Goal: Task Accomplishment & Management: Manage account settings

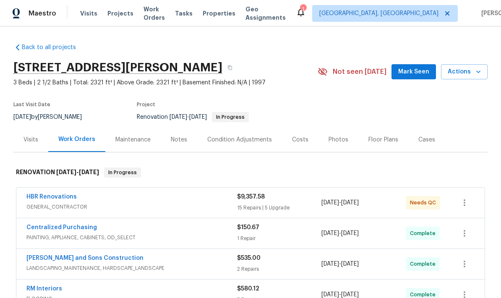
click at [70, 198] on link "HBR Renovations" at bounding box center [51, 197] width 50 height 6
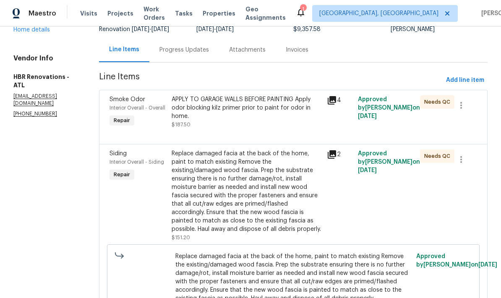
scroll to position [73, 0]
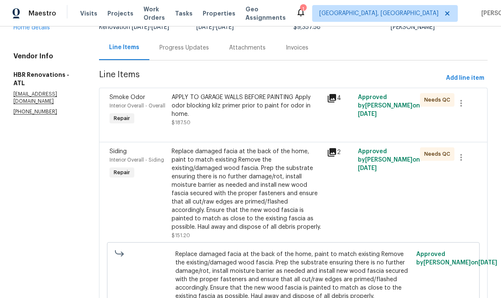
click at [333, 101] on icon at bounding box center [331, 98] width 8 height 8
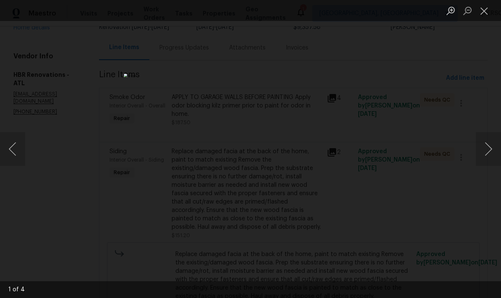
click at [486, 154] on button "Next image" at bounding box center [488, 149] width 25 height 34
click at [485, 157] on button "Next image" at bounding box center [488, 149] width 25 height 34
click at [482, 158] on button "Next image" at bounding box center [488, 149] width 25 height 34
click at [485, 12] on button "Close lightbox" at bounding box center [484, 10] width 17 height 15
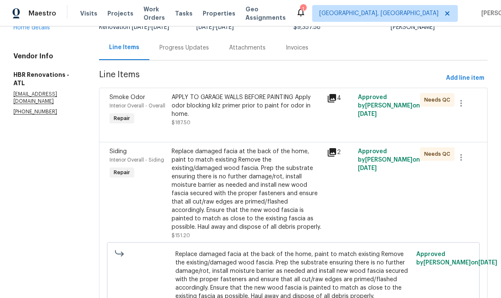
click at [268, 106] on div "APPLY TO GARAGE WALLS BEFORE PAINTING Apply odor blocking kilz primer prior to …" at bounding box center [247, 105] width 150 height 25
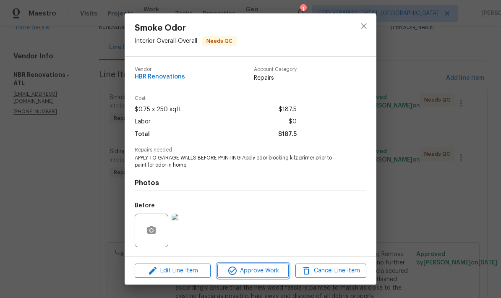
click at [273, 272] on span "Approve Work" at bounding box center [253, 270] width 66 height 10
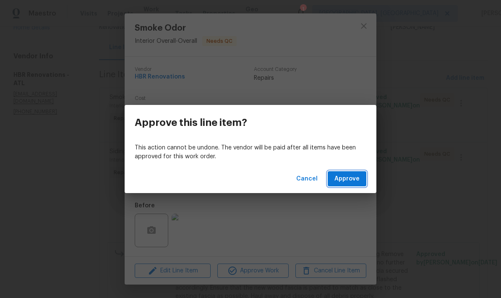
click at [359, 180] on span "Approve" at bounding box center [346, 179] width 25 height 10
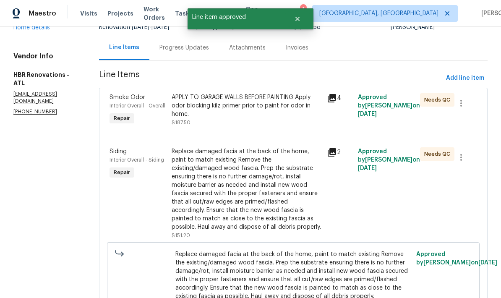
scroll to position [0, 0]
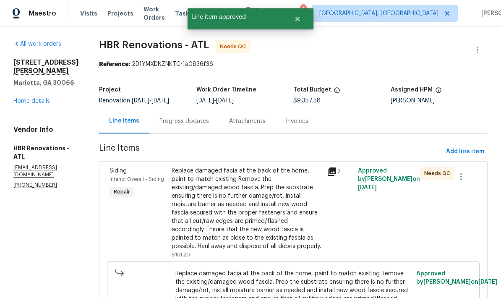
click at [331, 173] on icon at bounding box center [331, 171] width 8 height 8
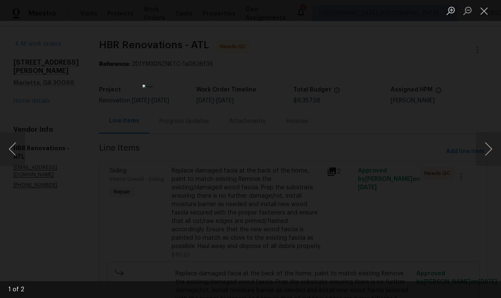
click at [484, 154] on button "Next image" at bounding box center [488, 149] width 25 height 34
click at [483, 155] on button "Next image" at bounding box center [488, 149] width 25 height 34
click at [489, 153] on button "Next image" at bounding box center [488, 149] width 25 height 34
click at [486, 156] on button "Next image" at bounding box center [488, 149] width 25 height 34
click at [483, 10] on button "Close lightbox" at bounding box center [484, 10] width 17 height 15
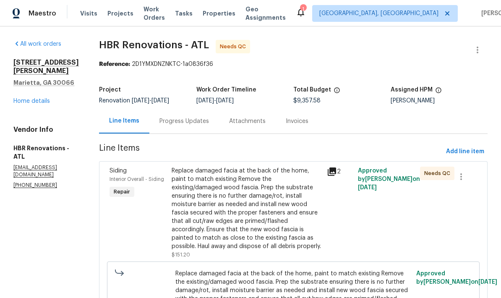
click at [274, 218] on div "Replace damaged facia at the back of the home, paint to match existing Remove t…" at bounding box center [247, 208] width 150 height 84
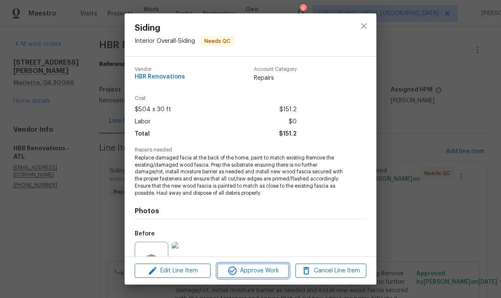
click at [266, 271] on span "Approve Work" at bounding box center [253, 270] width 66 height 10
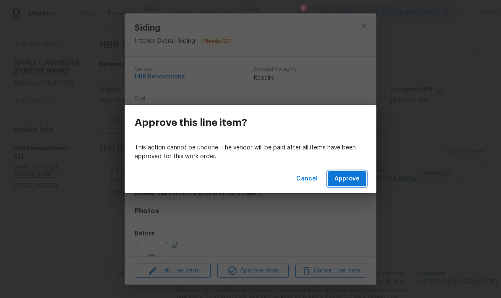
click at [351, 181] on span "Approve" at bounding box center [346, 179] width 25 height 10
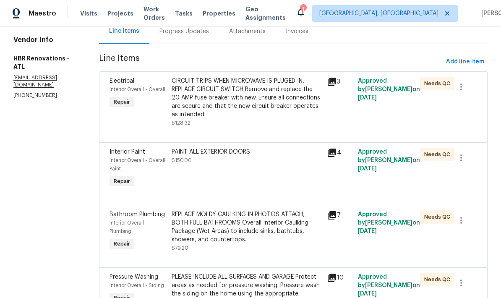
scroll to position [91, 0]
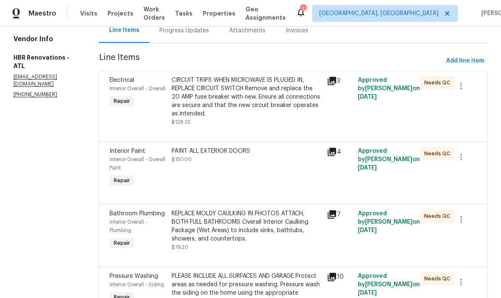
click at [231, 158] on div "PAINT ALL EXTERIOR DOORS $150.00" at bounding box center [247, 155] width 150 height 17
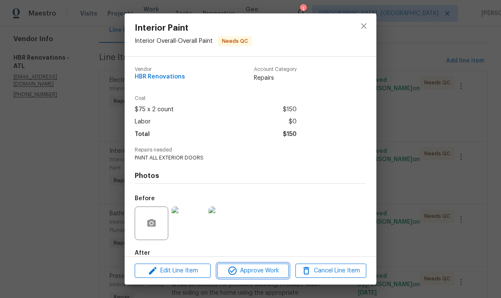
click at [268, 273] on span "Approve Work" at bounding box center [253, 270] width 66 height 10
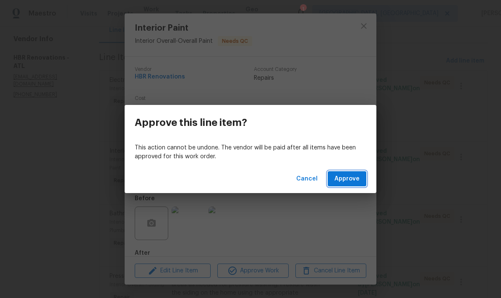
click at [353, 183] on span "Approve" at bounding box center [346, 179] width 25 height 10
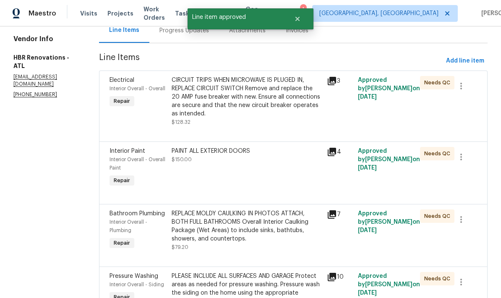
scroll to position [0, 0]
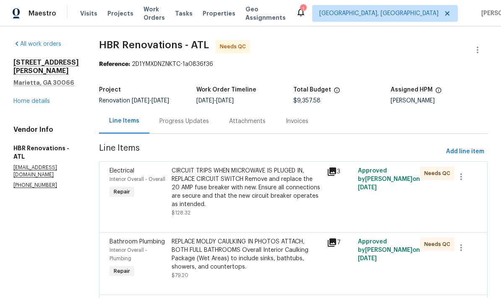
click at [333, 246] on icon at bounding box center [331, 242] width 8 height 8
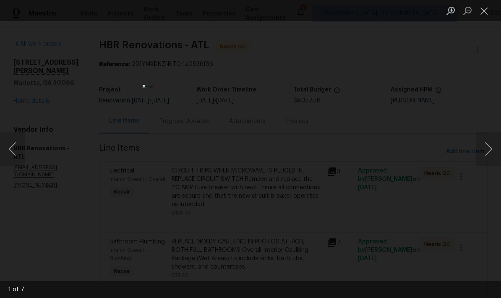
click at [484, 154] on button "Next image" at bounding box center [488, 149] width 25 height 34
click at [484, 156] on button "Next image" at bounding box center [488, 149] width 25 height 34
click at [484, 157] on button "Next image" at bounding box center [488, 149] width 25 height 34
click at [483, 156] on button "Next image" at bounding box center [488, 149] width 25 height 34
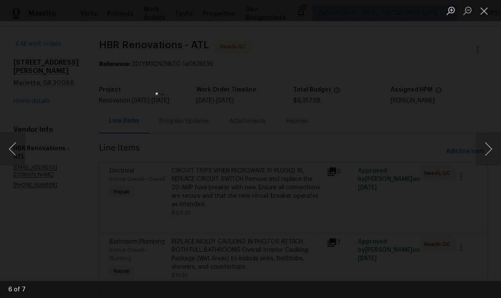
click at [482, 157] on button "Next image" at bounding box center [488, 149] width 25 height 34
click at [483, 158] on button "Next image" at bounding box center [488, 149] width 25 height 34
click at [481, 159] on button "Next image" at bounding box center [488, 149] width 25 height 34
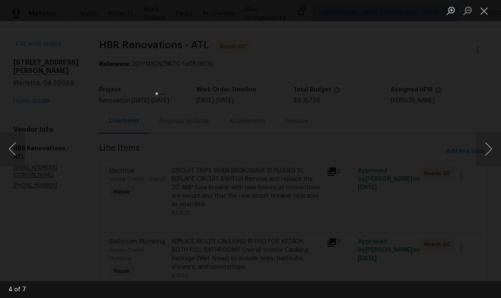
click at [481, 157] on button "Next image" at bounding box center [488, 149] width 25 height 34
click at [481, 158] on button "Next image" at bounding box center [488, 149] width 25 height 34
click at [480, 12] on button "Close lightbox" at bounding box center [484, 10] width 17 height 15
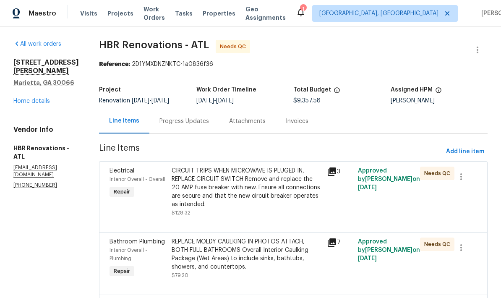
click at [255, 257] on div "REPLACE MOLDY CAULKING IN PHOTOS ATTACH, BOTH FULL BATHROOMS Overall Interior C…" at bounding box center [247, 254] width 150 height 34
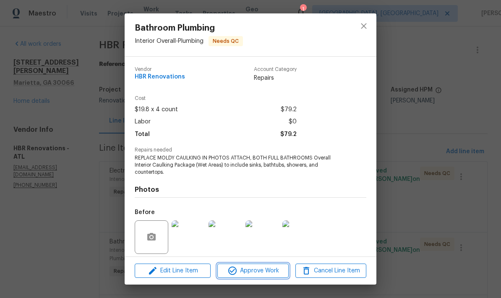
click at [257, 274] on span "Approve Work" at bounding box center [253, 270] width 66 height 10
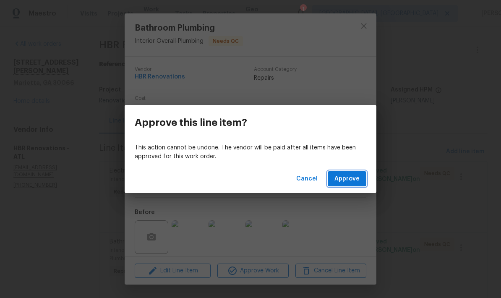
click at [339, 184] on button "Approve" at bounding box center [346, 179] width 39 height 16
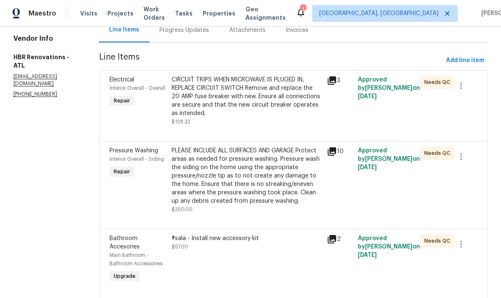
scroll to position [91, 0]
click at [269, 192] on div "PLEASE INCLUDE ALL SURFACES AND GARAGE Protect areas as needed for pressure was…" at bounding box center [247, 176] width 150 height 59
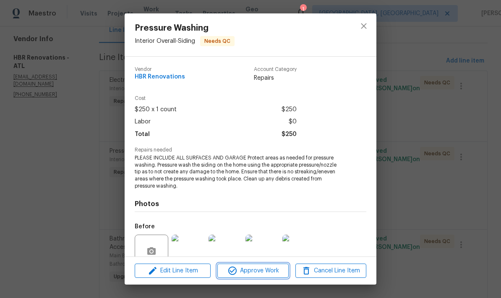
click at [268, 274] on span "Approve Work" at bounding box center [253, 270] width 66 height 10
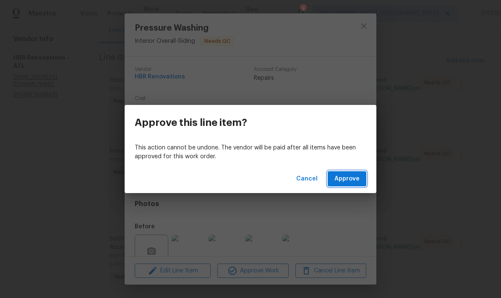
click at [356, 182] on span "Approve" at bounding box center [346, 179] width 25 height 10
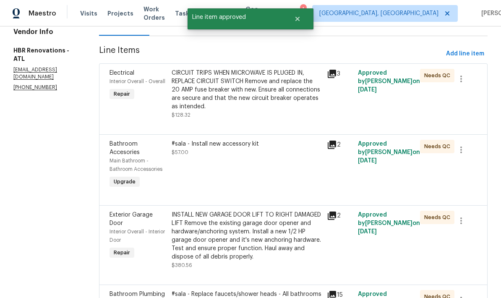
scroll to position [100, 0]
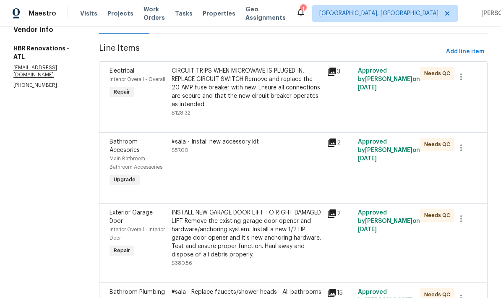
click at [333, 144] on icon at bounding box center [332, 143] width 10 height 10
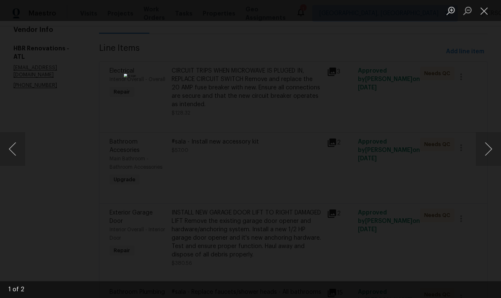
click at [485, 154] on button "Next image" at bounding box center [488, 149] width 25 height 34
click at [482, 156] on button "Next image" at bounding box center [488, 149] width 25 height 34
click at [486, 155] on button "Next image" at bounding box center [488, 149] width 25 height 34
click at [486, 12] on button "Close lightbox" at bounding box center [484, 10] width 17 height 15
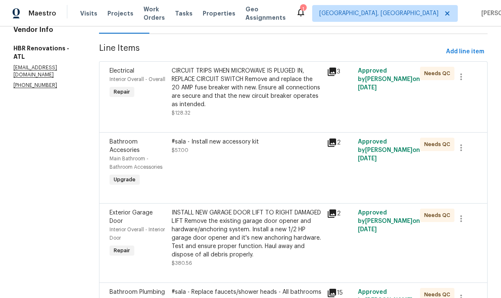
click at [245, 149] on div "#sala - Install new accessory kit $57.00" at bounding box center [247, 146] width 150 height 17
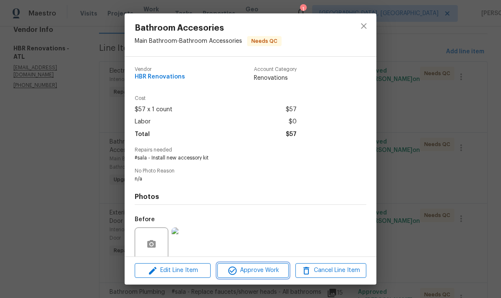
click at [274, 269] on span "Approve Work" at bounding box center [253, 270] width 66 height 10
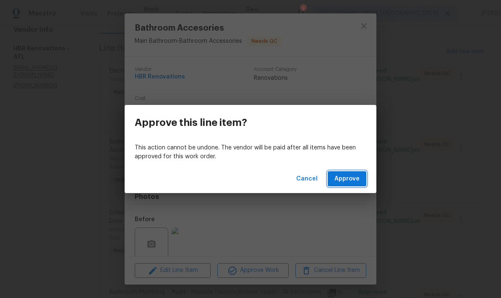
click at [356, 179] on span "Approve" at bounding box center [346, 179] width 25 height 10
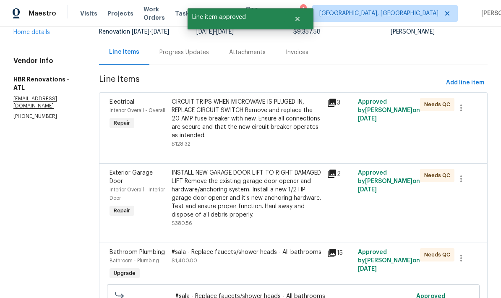
scroll to position [73, 0]
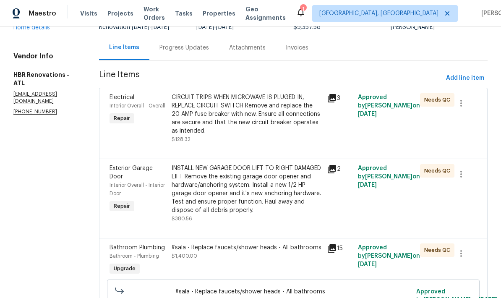
click at [330, 174] on icon at bounding box center [332, 169] width 10 height 10
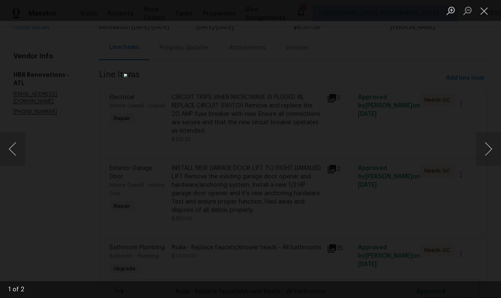
click at [483, 158] on button "Next image" at bounding box center [488, 149] width 25 height 34
click at [478, 159] on button "Next image" at bounding box center [488, 149] width 25 height 34
click at [483, 16] on button "Close lightbox" at bounding box center [484, 10] width 17 height 15
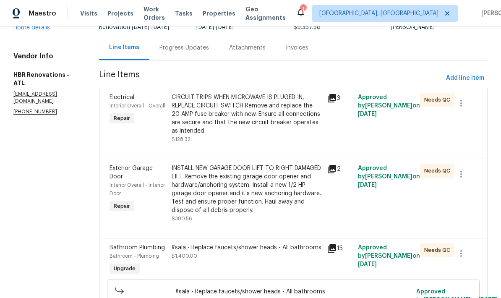
click at [255, 206] on div "INSTALL NEW GARAGE DOOR LIFT TO RIGHT DAMAGED LIFT Remove the existing garage d…" at bounding box center [247, 189] width 150 height 50
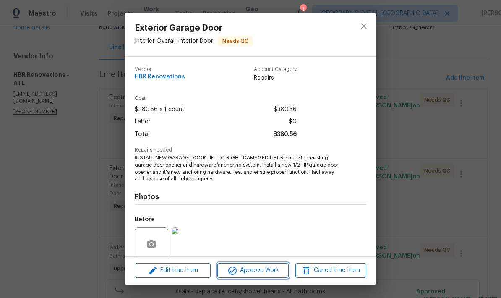
click at [251, 274] on span "Approve Work" at bounding box center [253, 270] width 66 height 10
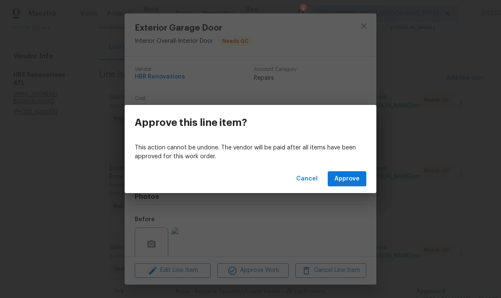
click at [348, 181] on span "Approve" at bounding box center [346, 179] width 25 height 10
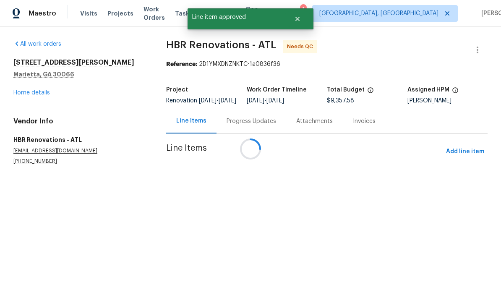
scroll to position [0, 0]
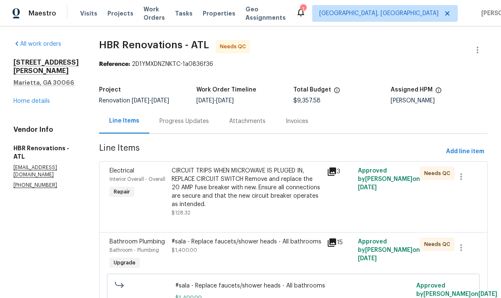
click at [271, 244] on div "#sala - Replace faucets/shower heads - All bathrooms" at bounding box center [247, 241] width 150 height 8
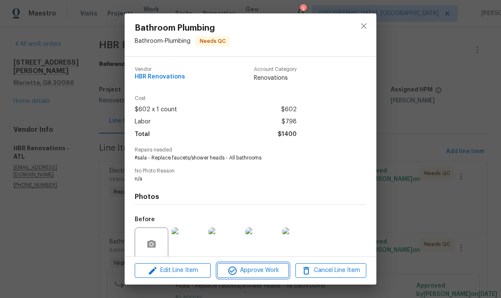
click at [274, 272] on span "Approve Work" at bounding box center [253, 270] width 66 height 10
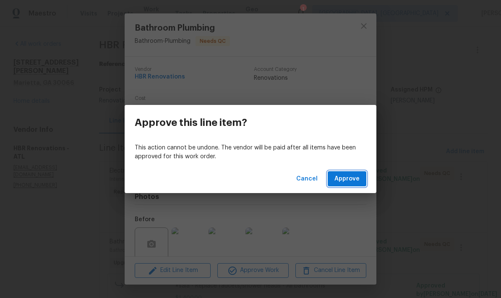
click at [348, 183] on span "Approve" at bounding box center [346, 179] width 25 height 10
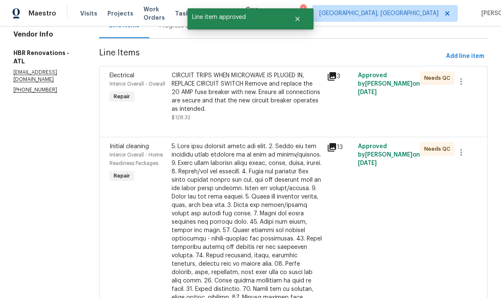
scroll to position [102, 0]
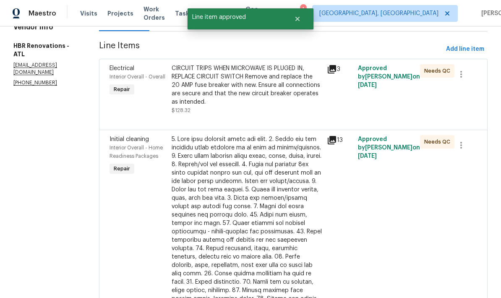
click at [265, 222] on div at bounding box center [247, 248] width 150 height 226
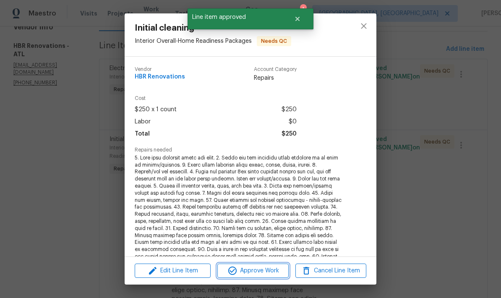
click at [273, 272] on span "Approve Work" at bounding box center [253, 270] width 66 height 10
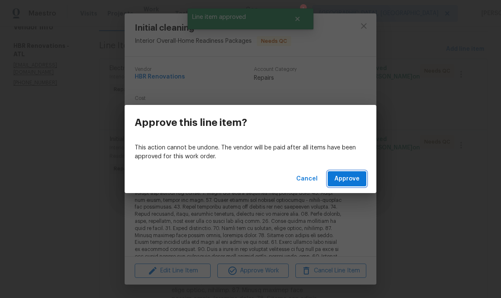
click at [348, 181] on span "Approve" at bounding box center [346, 179] width 25 height 10
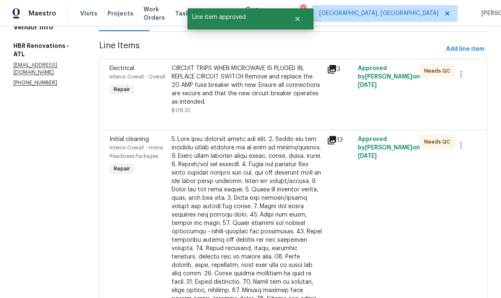
scroll to position [0, 0]
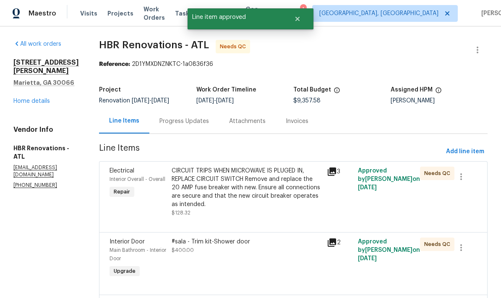
click at [334, 244] on icon at bounding box center [331, 242] width 8 height 8
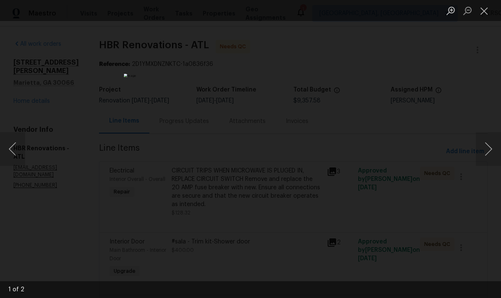
click at [486, 154] on button "Next image" at bounding box center [488, 149] width 25 height 34
click at [484, 16] on button "Close lightbox" at bounding box center [484, 10] width 17 height 15
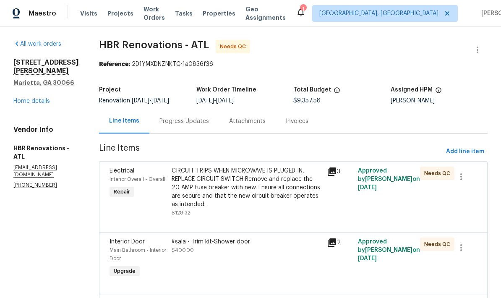
click at [234, 249] on div "#sala - Trim kit-Shower door $400.00" at bounding box center [247, 245] width 150 height 17
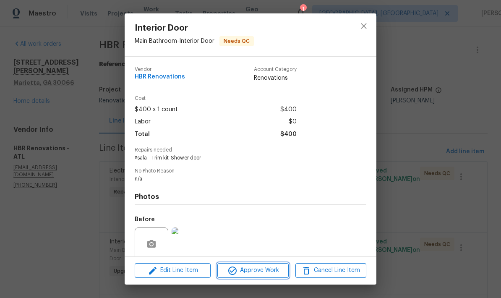
click at [248, 270] on span "Approve Work" at bounding box center [253, 270] width 66 height 10
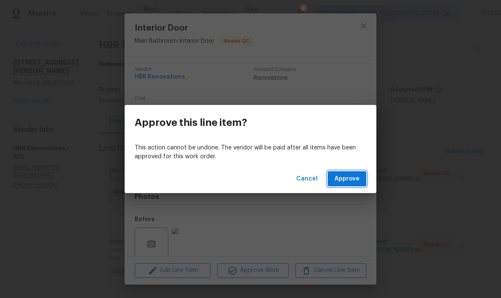
click at [350, 182] on span "Approve" at bounding box center [346, 179] width 25 height 10
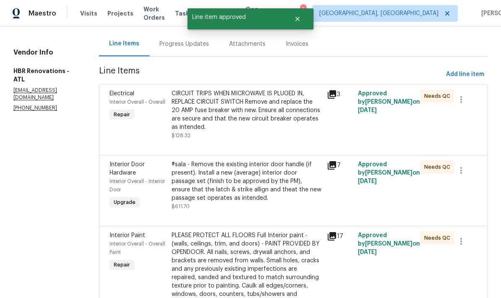
scroll to position [77, 0]
click at [333, 169] on icon at bounding box center [332, 166] width 10 height 10
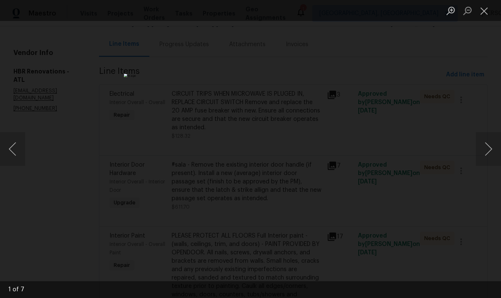
click at [486, 154] on button "Next image" at bounding box center [488, 149] width 25 height 34
click at [484, 157] on button "Next image" at bounding box center [488, 149] width 25 height 34
click at [483, 16] on button "Close lightbox" at bounding box center [484, 10] width 17 height 15
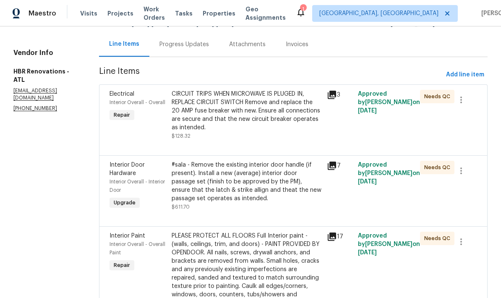
click at [275, 188] on div "#sala - Remove the existing interior door handle (if present). Install a new (a…" at bounding box center [247, 182] width 150 height 42
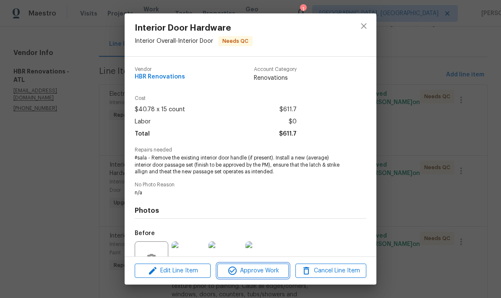
click at [257, 273] on span "Approve Work" at bounding box center [253, 270] width 66 height 10
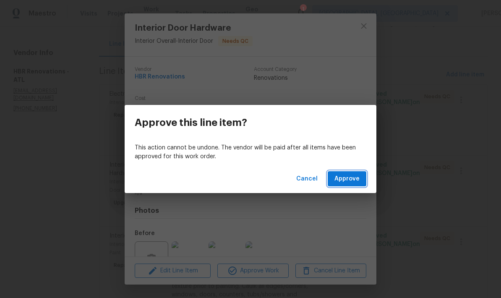
click at [348, 179] on span "Approve" at bounding box center [346, 179] width 25 height 10
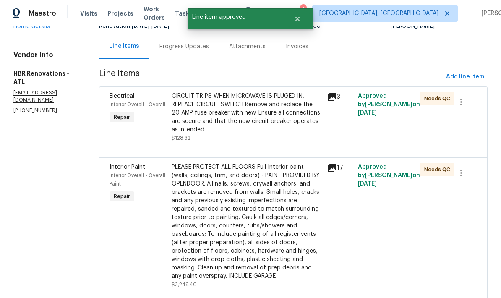
scroll to position [104, 0]
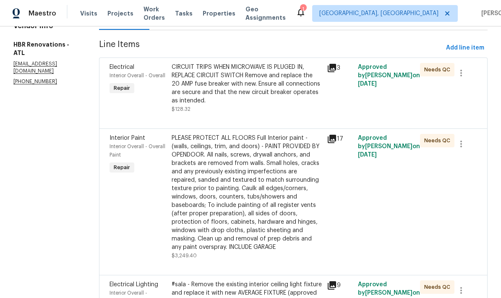
click at [260, 217] on div "PLEASE PROTECT ALL FLOORS Full Interior paint - (walls, ceilings, trim, and doo…" at bounding box center [247, 192] width 150 height 117
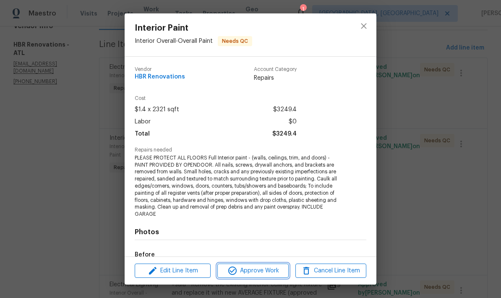
click at [268, 272] on span "Approve Work" at bounding box center [253, 270] width 66 height 10
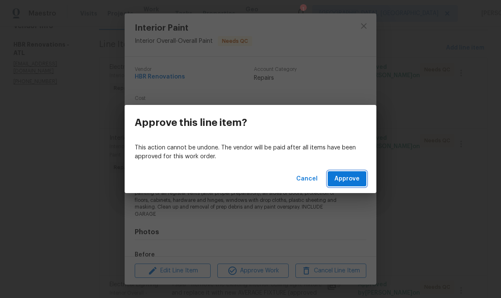
click at [349, 176] on span "Approve" at bounding box center [346, 179] width 25 height 10
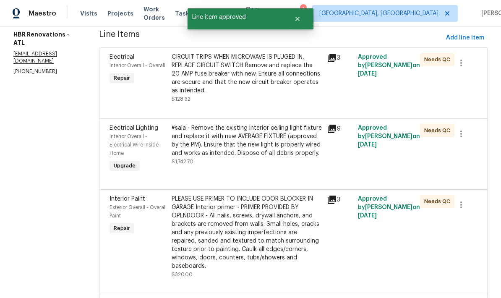
scroll to position [120, 0]
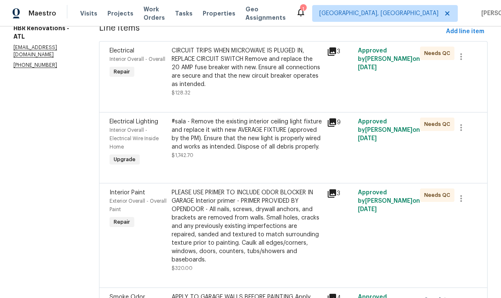
click at [281, 143] on div "#sala - Remove the existing interior ceiling light fixture and replace it with …" at bounding box center [247, 134] width 150 height 34
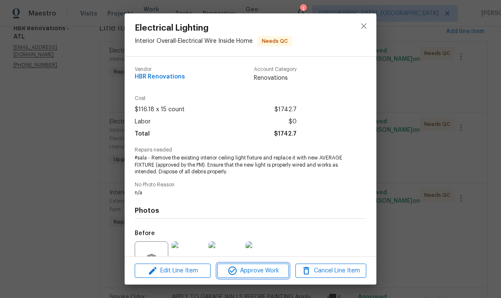
click at [268, 273] on span "Approve Work" at bounding box center [253, 270] width 66 height 10
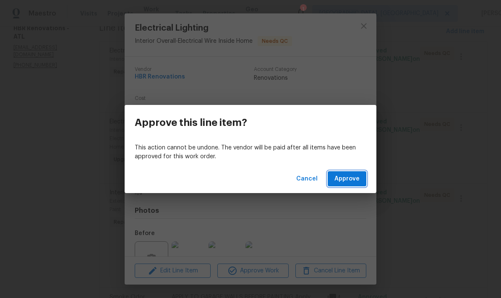
click at [356, 183] on span "Approve" at bounding box center [346, 179] width 25 height 10
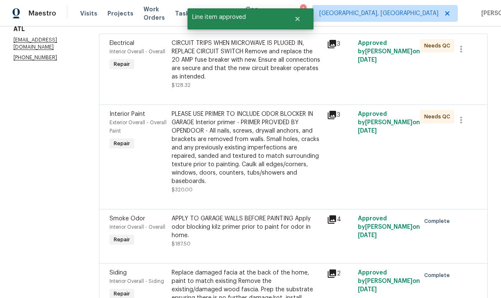
scroll to position [128, 0]
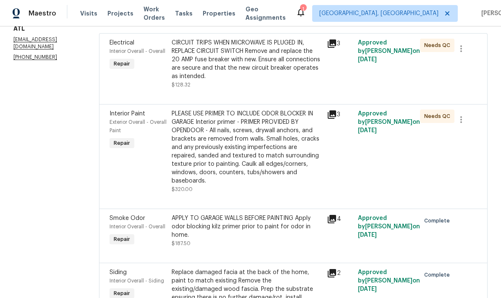
click at [285, 165] on div "PLEASE USE PRIMER TO INCLUDE ODOR BLOCKER IN GARAGE Interior primer - PRIMER PR…" at bounding box center [247, 146] width 150 height 75
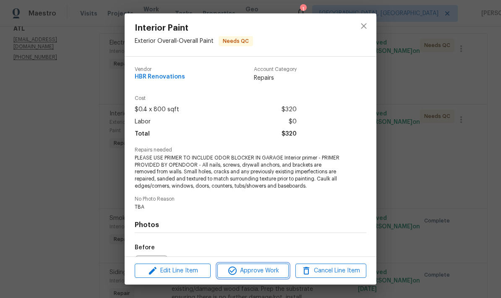
click at [270, 273] on span "Approve Work" at bounding box center [253, 270] width 66 height 10
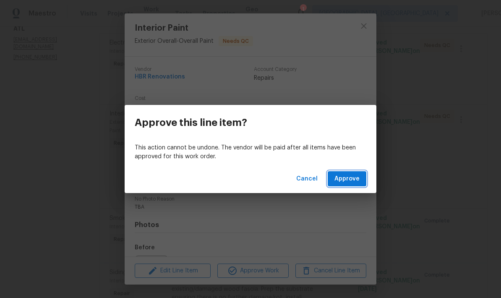
click at [350, 184] on button "Approve" at bounding box center [346, 179] width 39 height 16
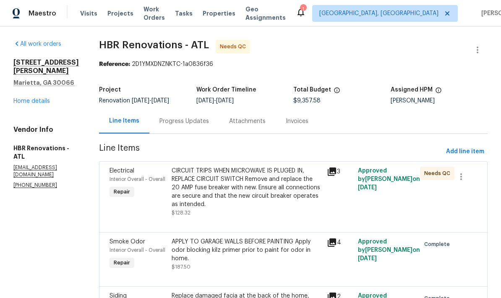
scroll to position [0, 0]
click at [44, 103] on link "Home details" at bounding box center [31, 101] width 36 height 6
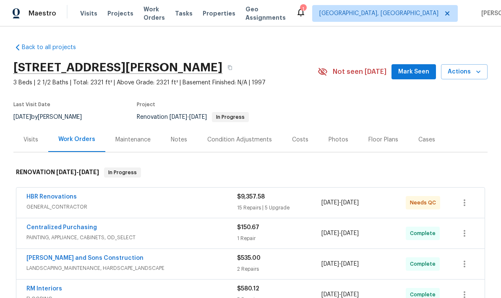
click at [332, 145] on div "Photos" at bounding box center [338, 139] width 40 height 25
